Goal: Navigation & Orientation: Find specific page/section

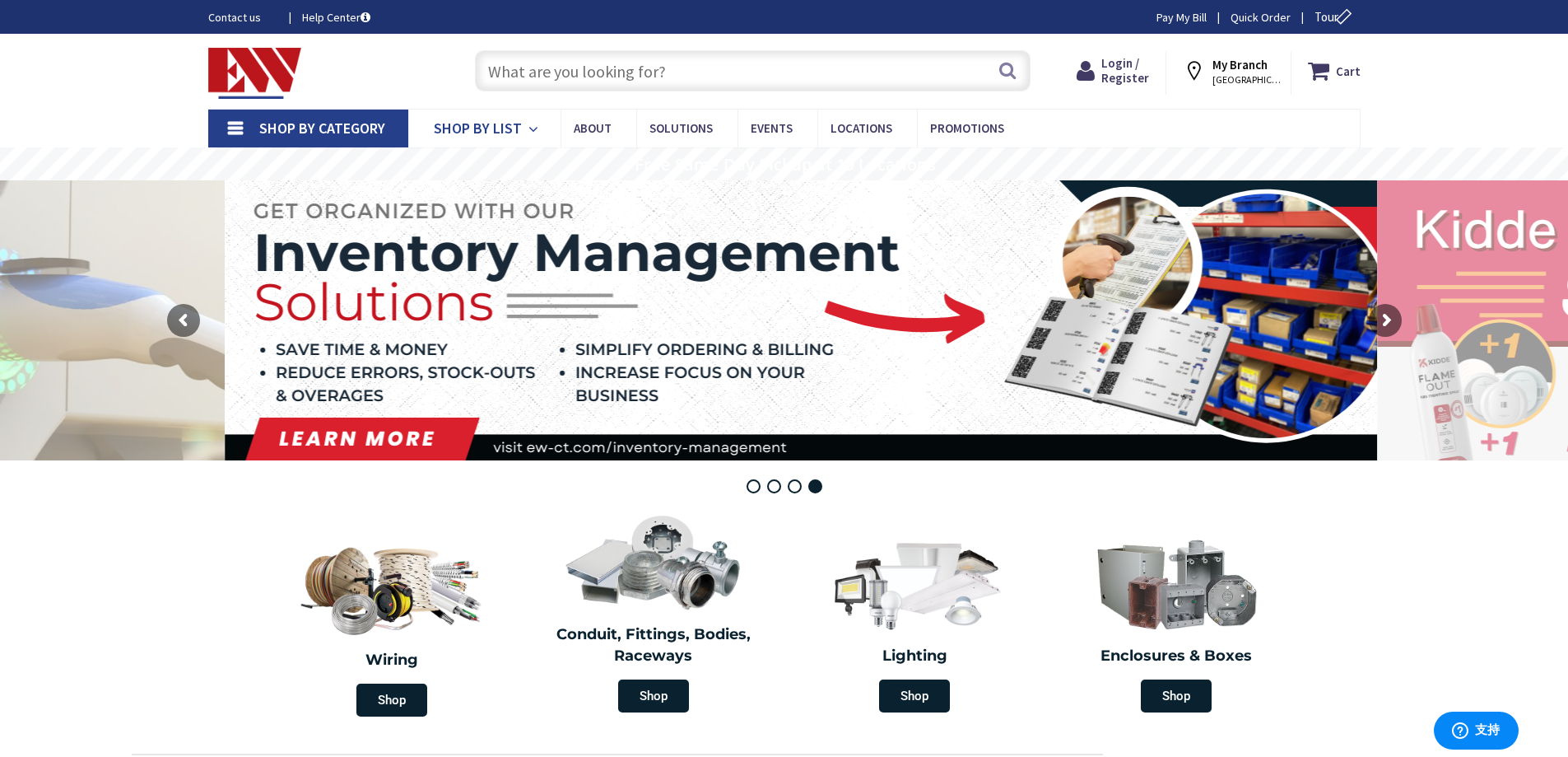
click at [488, 135] on span "Shop By List" at bounding box center [477, 128] width 88 height 19
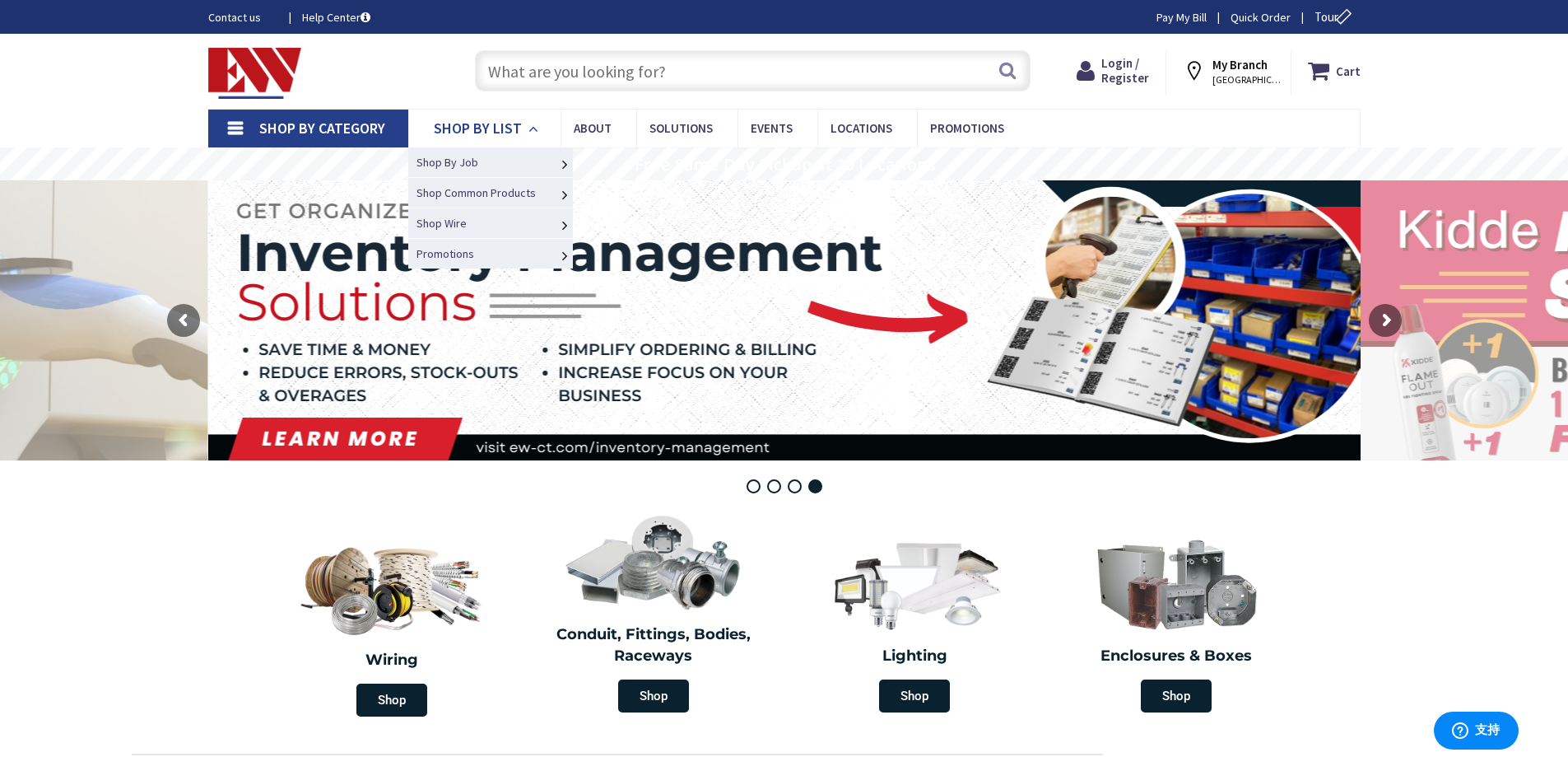
click at [488, 135] on span "Shop By List" at bounding box center [477, 128] width 88 height 19
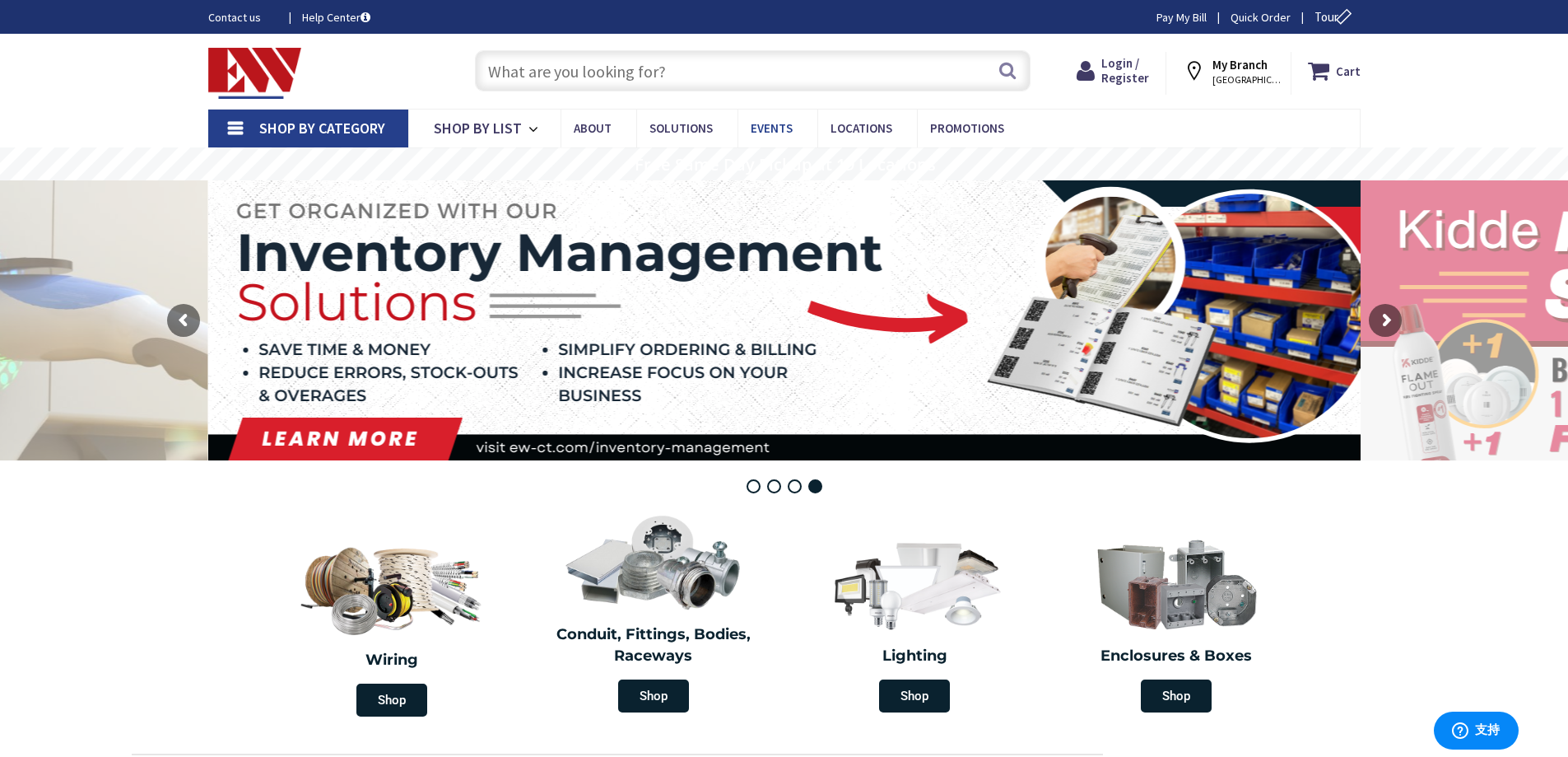
click at [777, 134] on span "Events" at bounding box center [771, 127] width 42 height 15
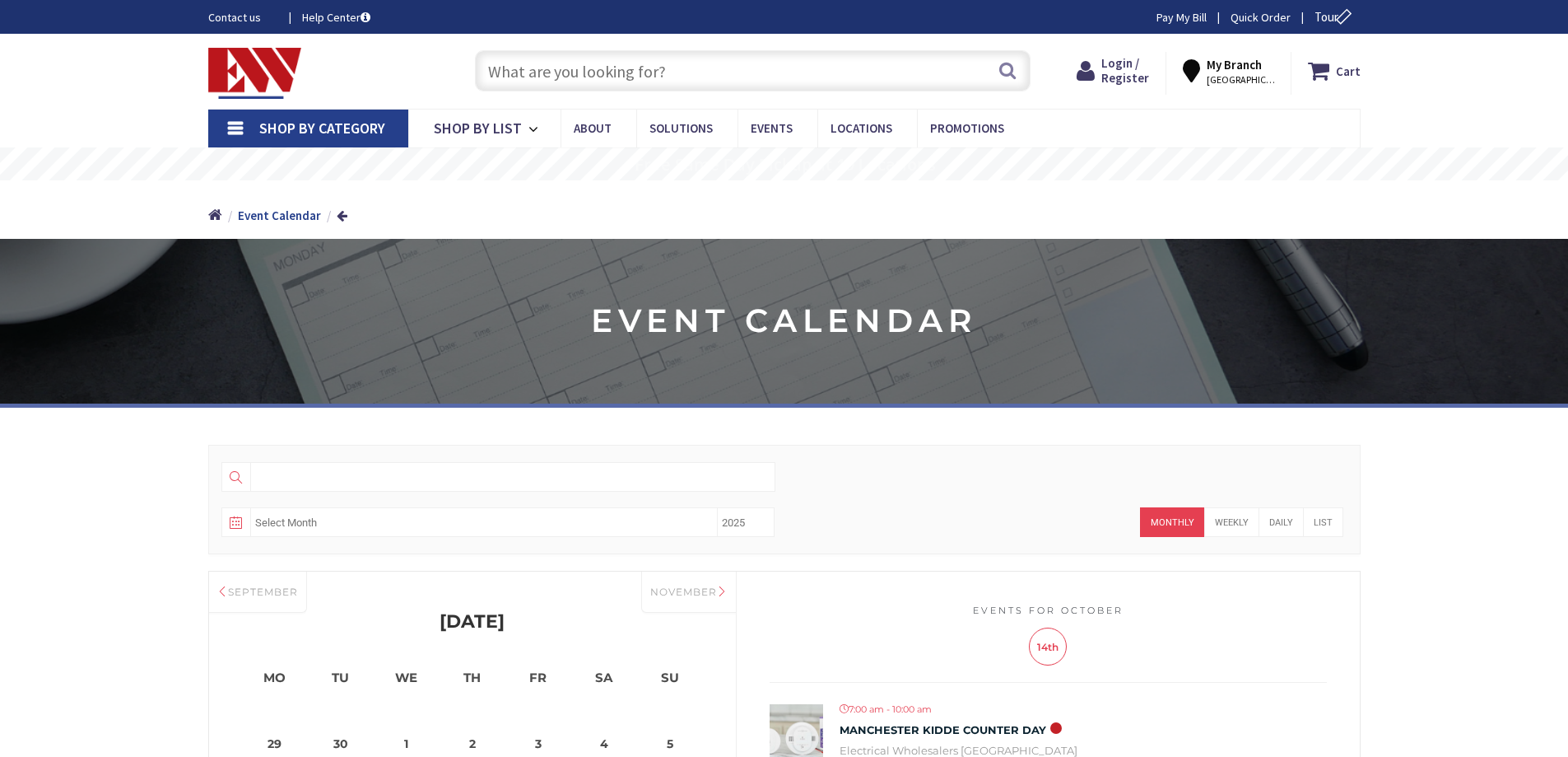
type input "[PERSON_NAME] [STREET_ADDRESS]"
click at [479, 126] on span "Shop By List" at bounding box center [477, 128] width 88 height 19
click at [482, 126] on span "Shop By List" at bounding box center [477, 128] width 88 height 19
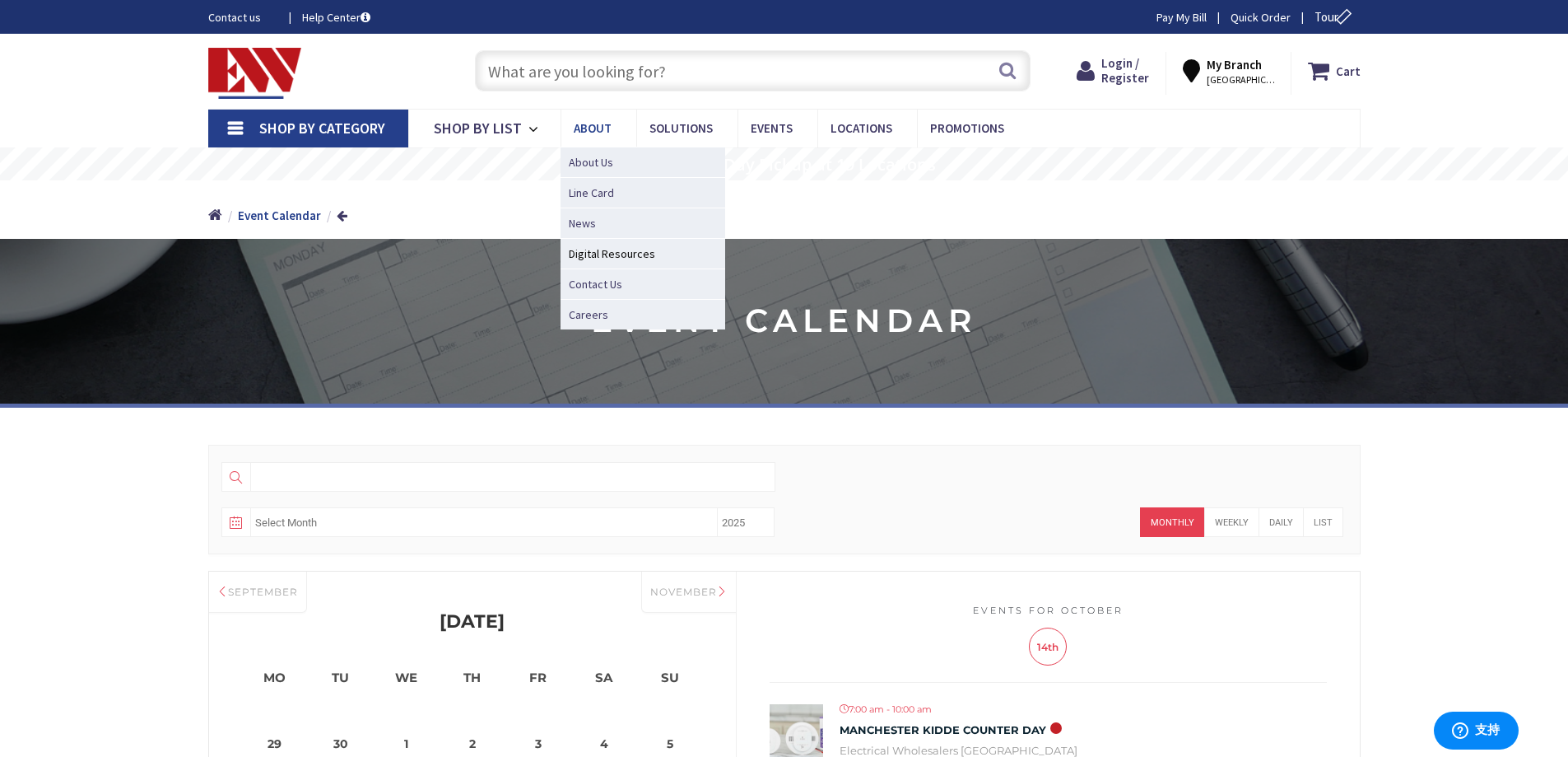
click at [616, 119] on link "About" at bounding box center [599, 127] width 75 height 37
